Goal: Check status: Check status

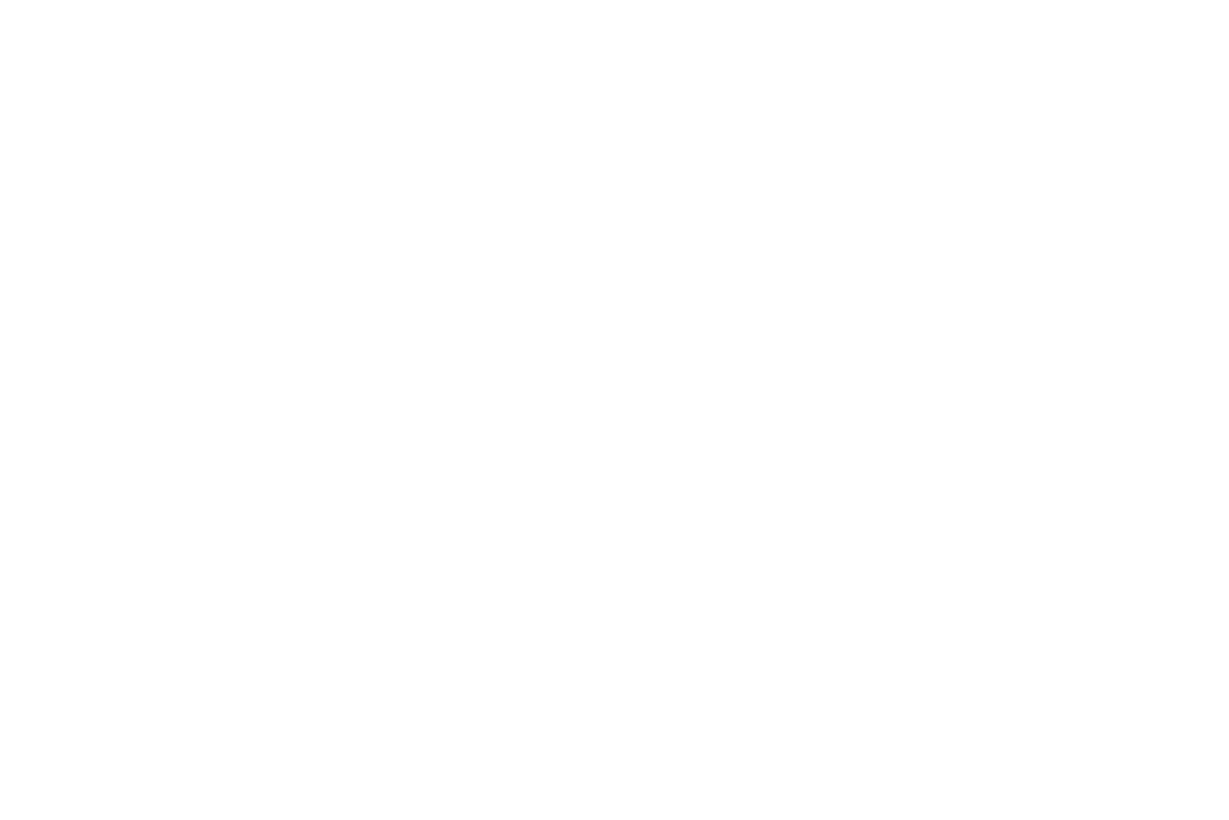
scroll to position [0, 24]
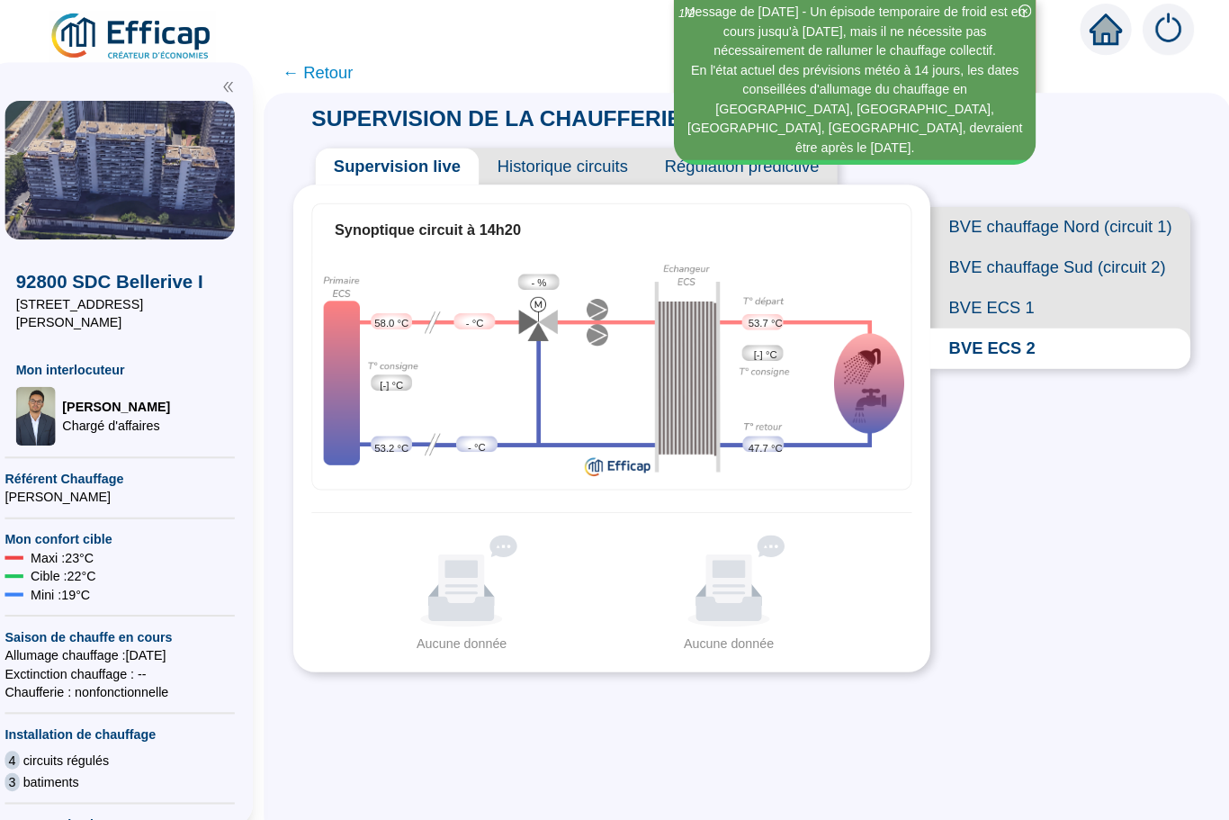
click at [977, 305] on span "BVE ECS 1" at bounding box center [1062, 302] width 255 height 40
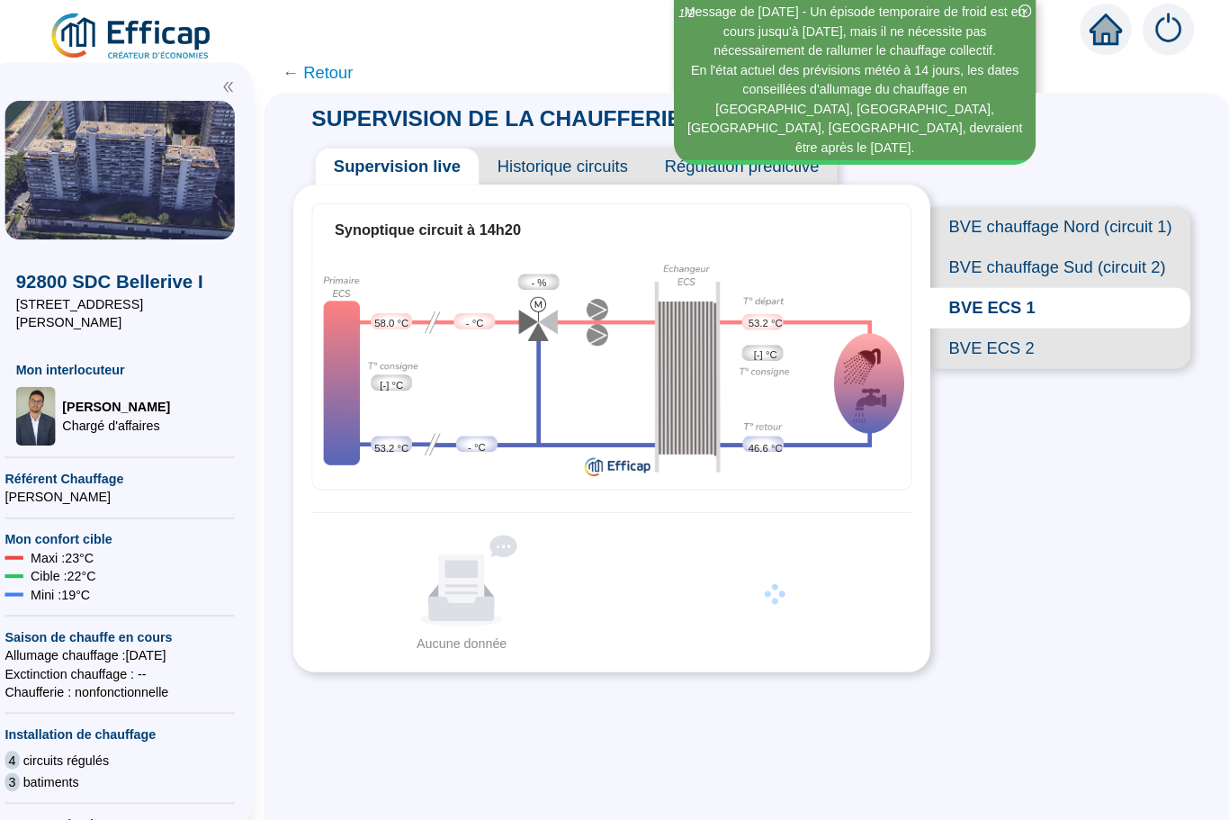
click at [962, 342] on span "BVE ECS 2" at bounding box center [1062, 341] width 255 height 40
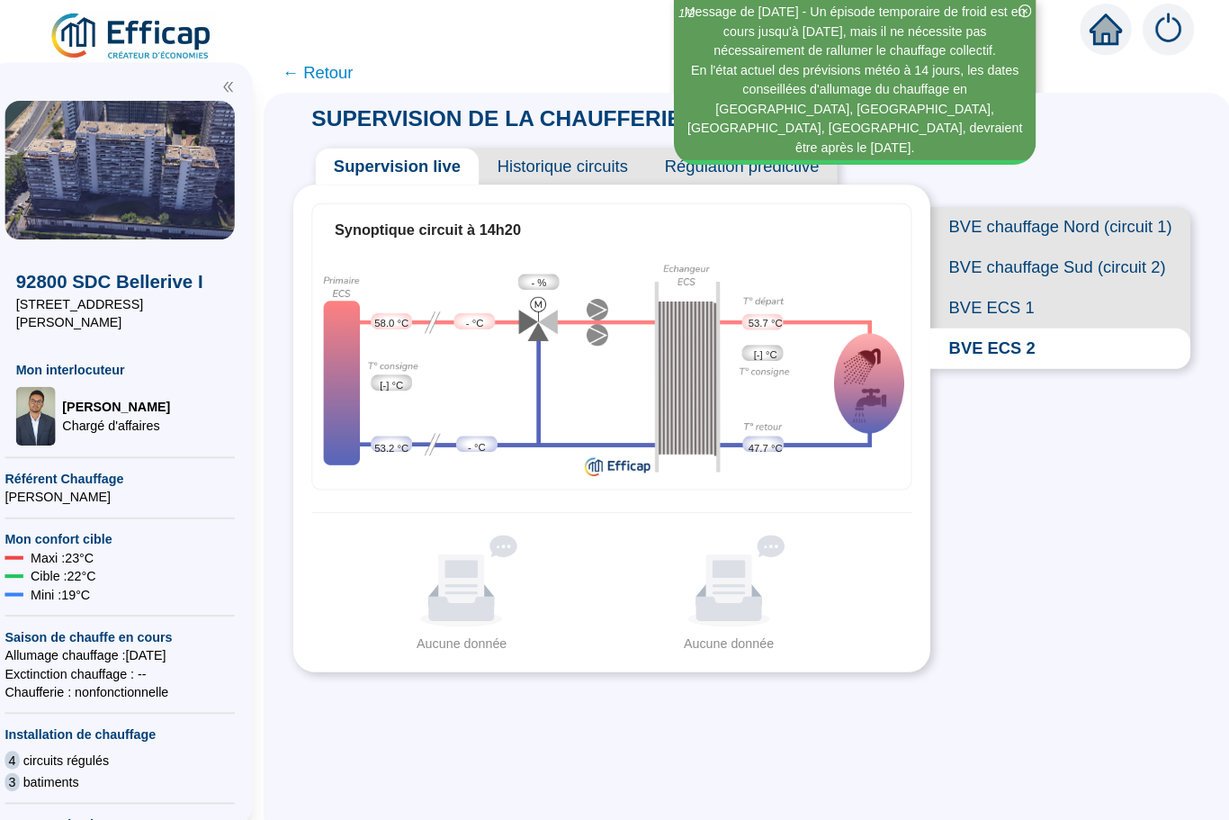
click at [962, 303] on span "BVE ECS 1" at bounding box center [1062, 302] width 255 height 40
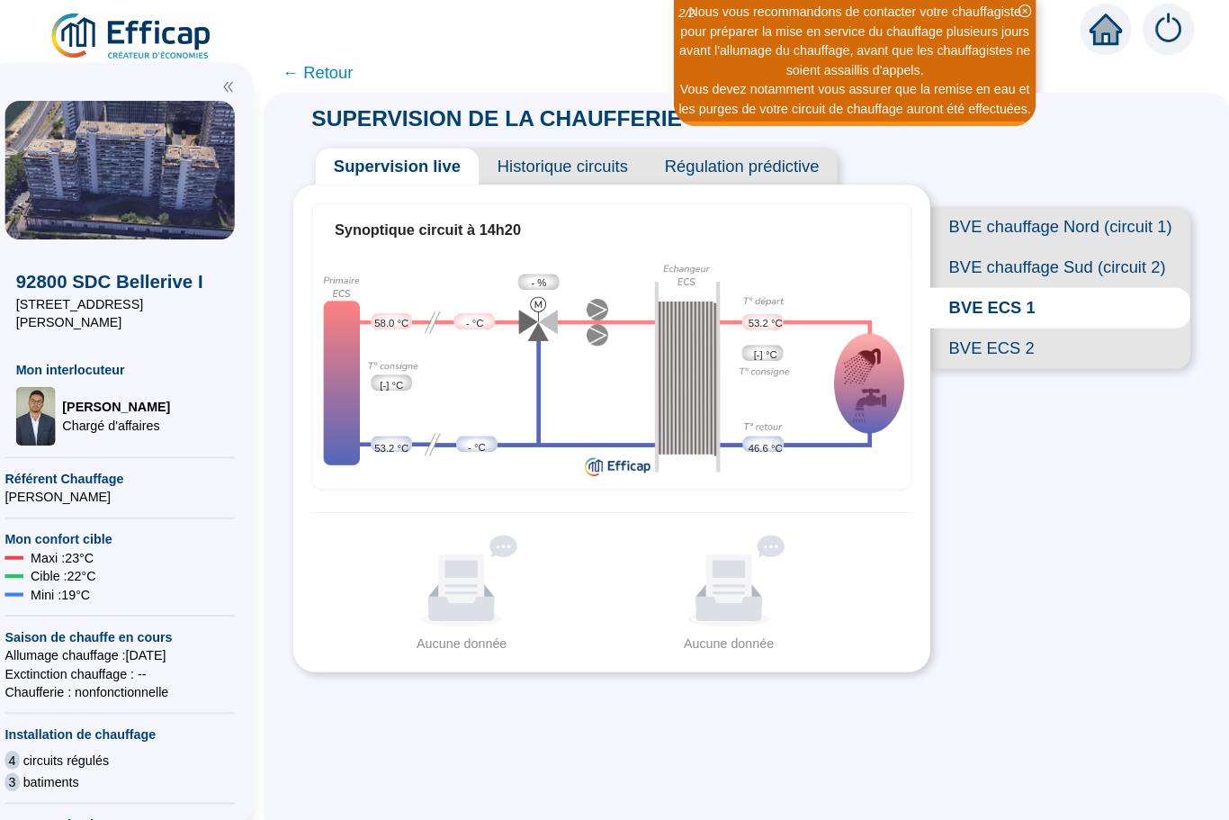
click at [973, 350] on span "BVE ECS 2" at bounding box center [1062, 341] width 255 height 40
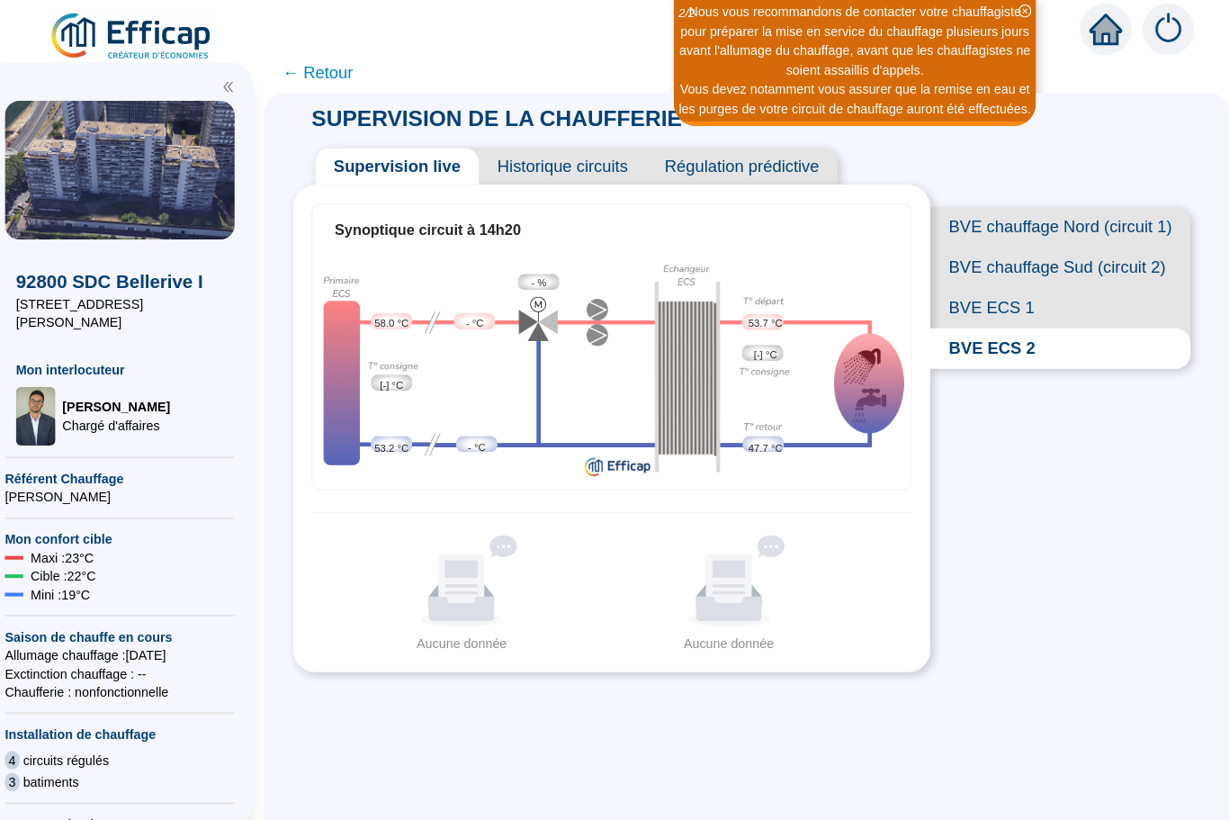
click at [1024, 506] on div "SUPERVISION DE LA CHAUFFERIE Supervision live Historique circuits Régulation pr…" at bounding box center [755, 455] width 946 height 729
